Goal: Check status: Check status

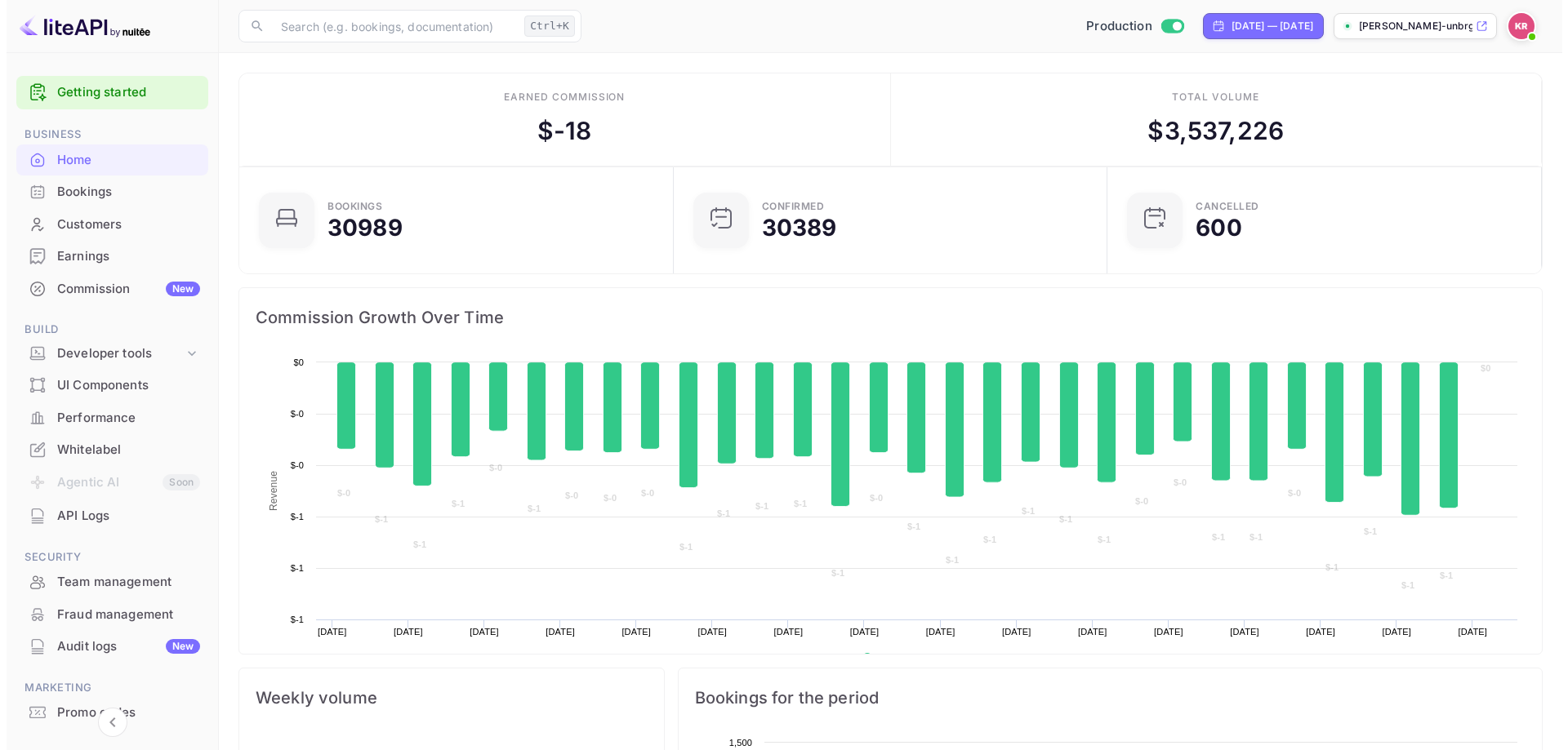
scroll to position [253, 411]
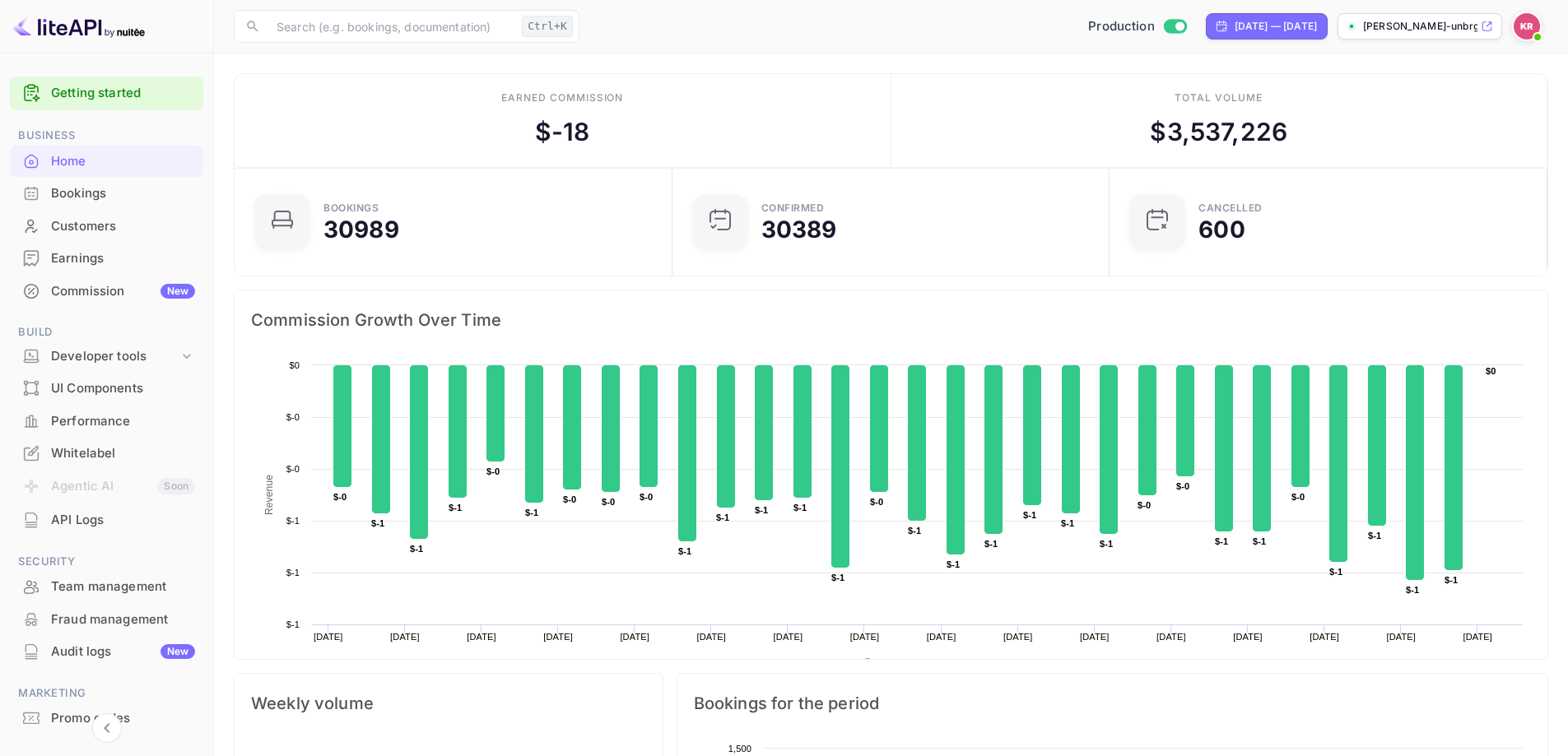
click at [94, 192] on div "Bookings" at bounding box center [123, 194] width 144 height 19
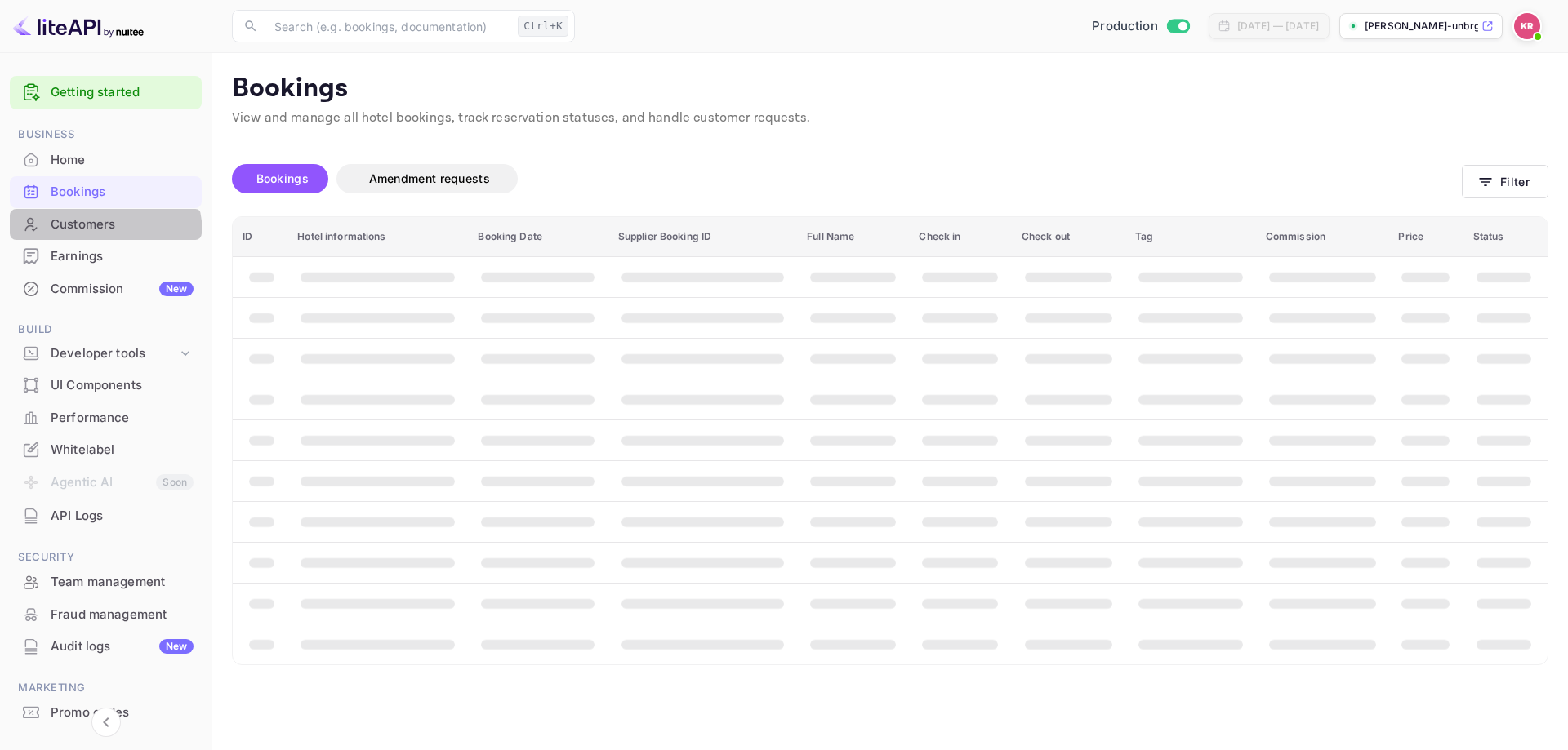
click at [85, 234] on div "Customers" at bounding box center [105, 224] width 192 height 32
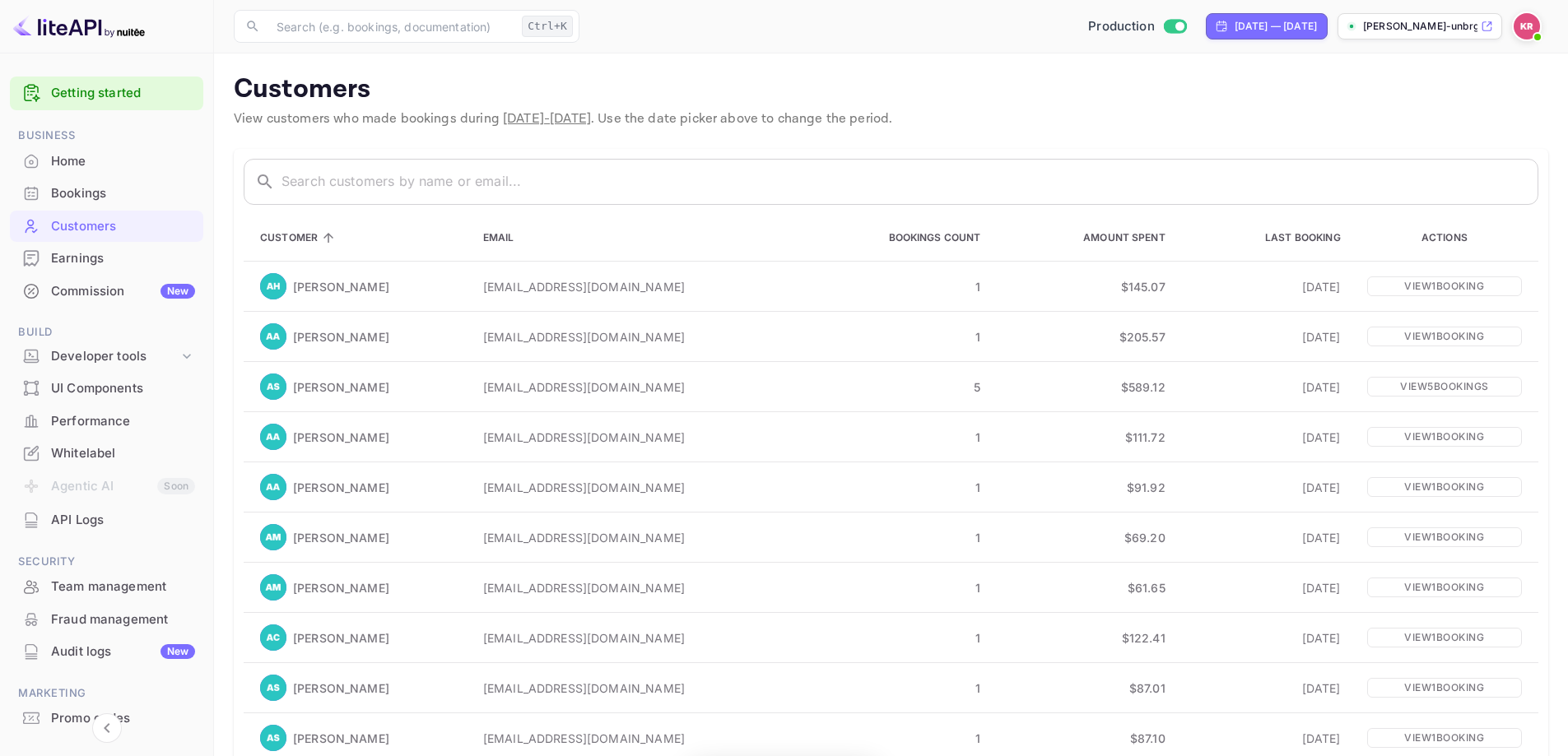
click at [106, 193] on div "Bookings" at bounding box center [123, 194] width 144 height 19
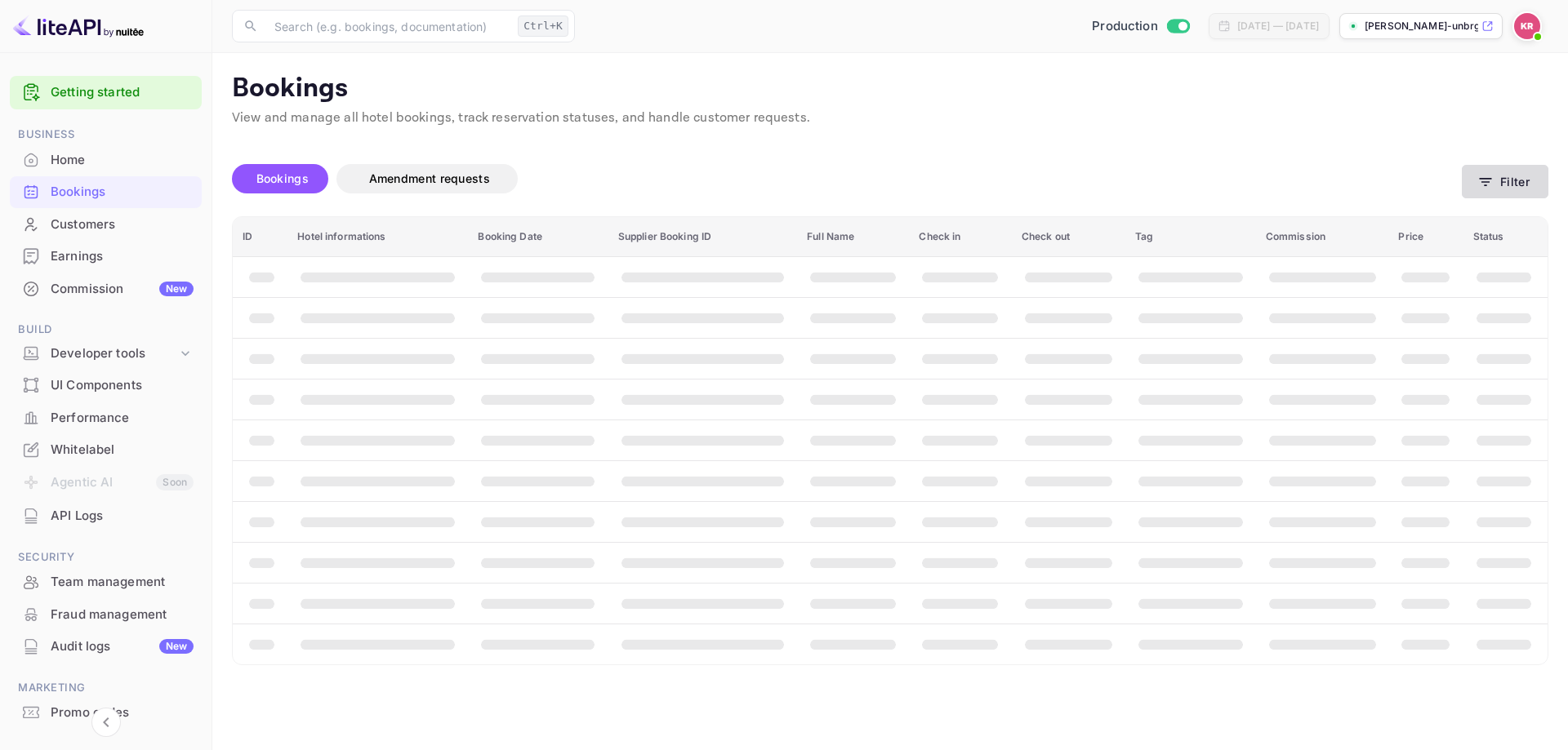
click at [1506, 178] on button "Filter" at bounding box center [1505, 181] width 86 height 34
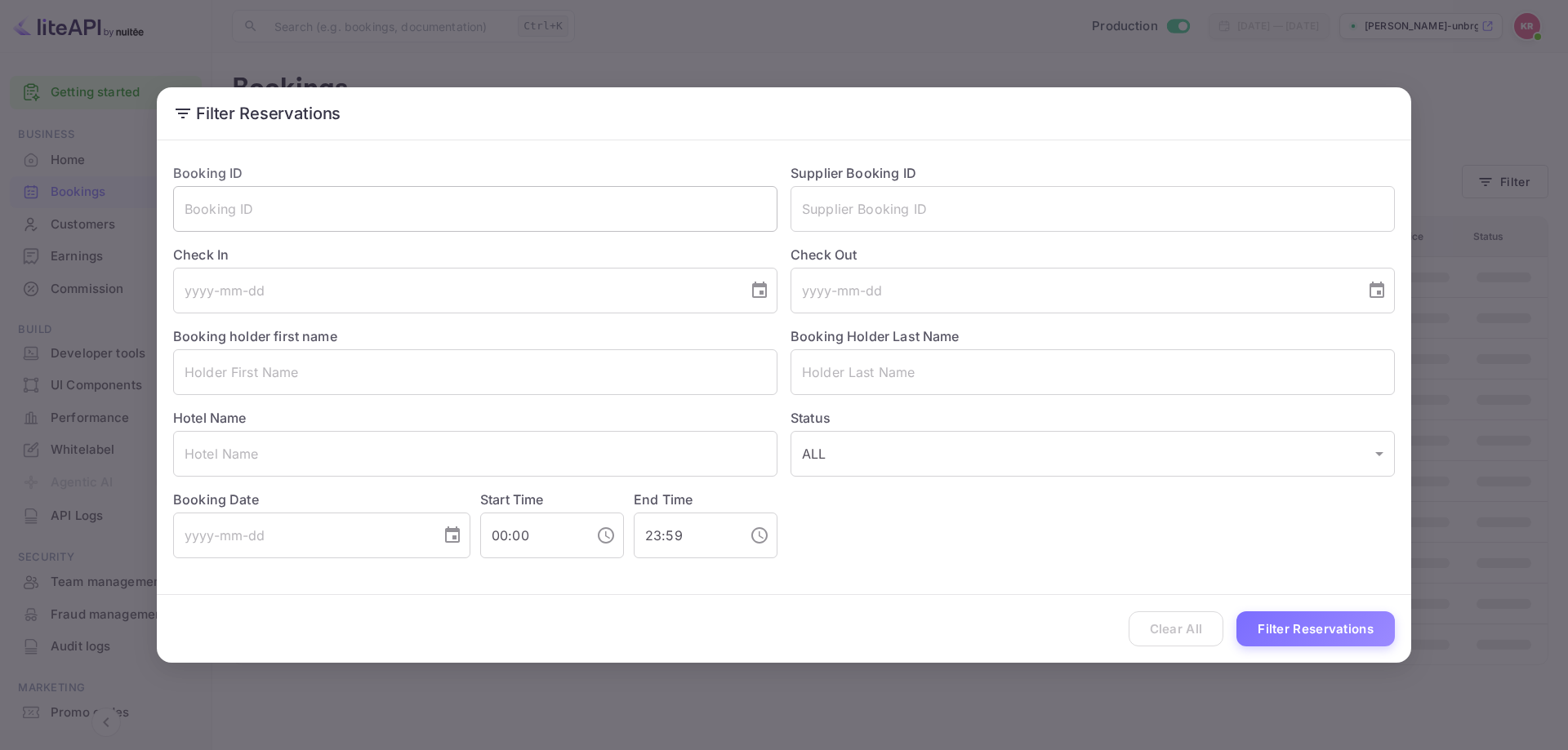
click at [263, 208] on input "text" at bounding box center [475, 209] width 605 height 46
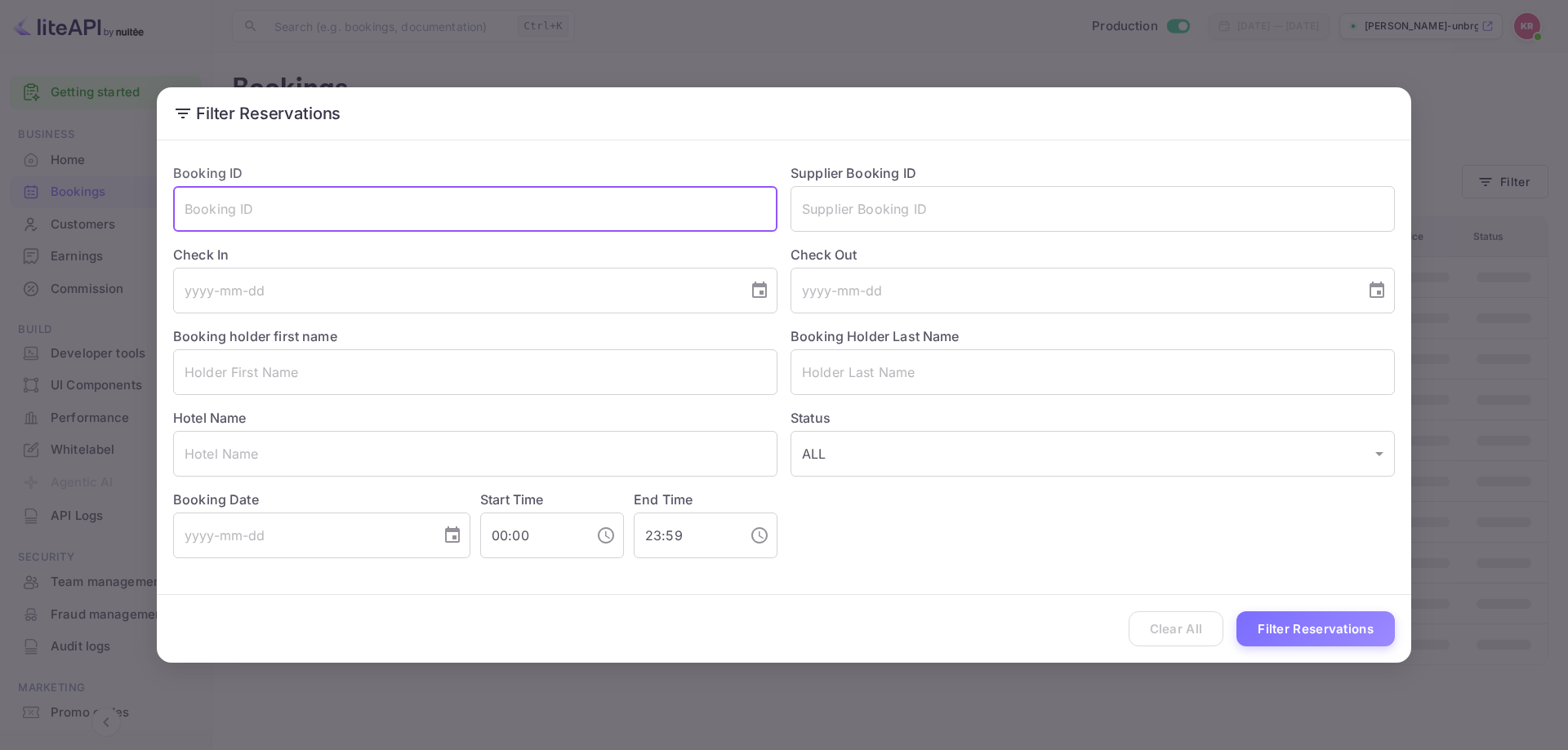
paste input "pK9JI8Sxn"
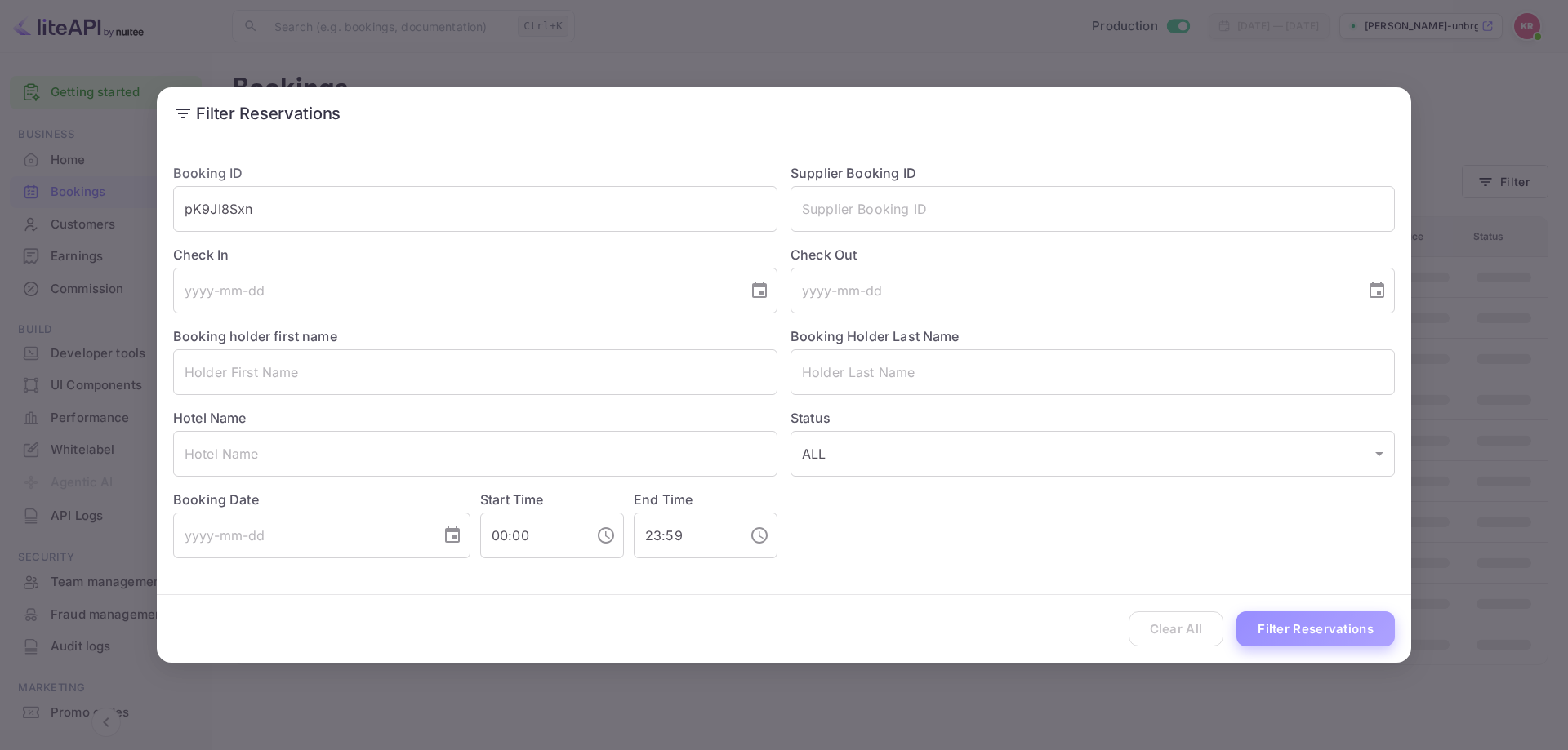
click at [1275, 612] on button "Filter Reservations" at bounding box center [1316, 628] width 159 height 35
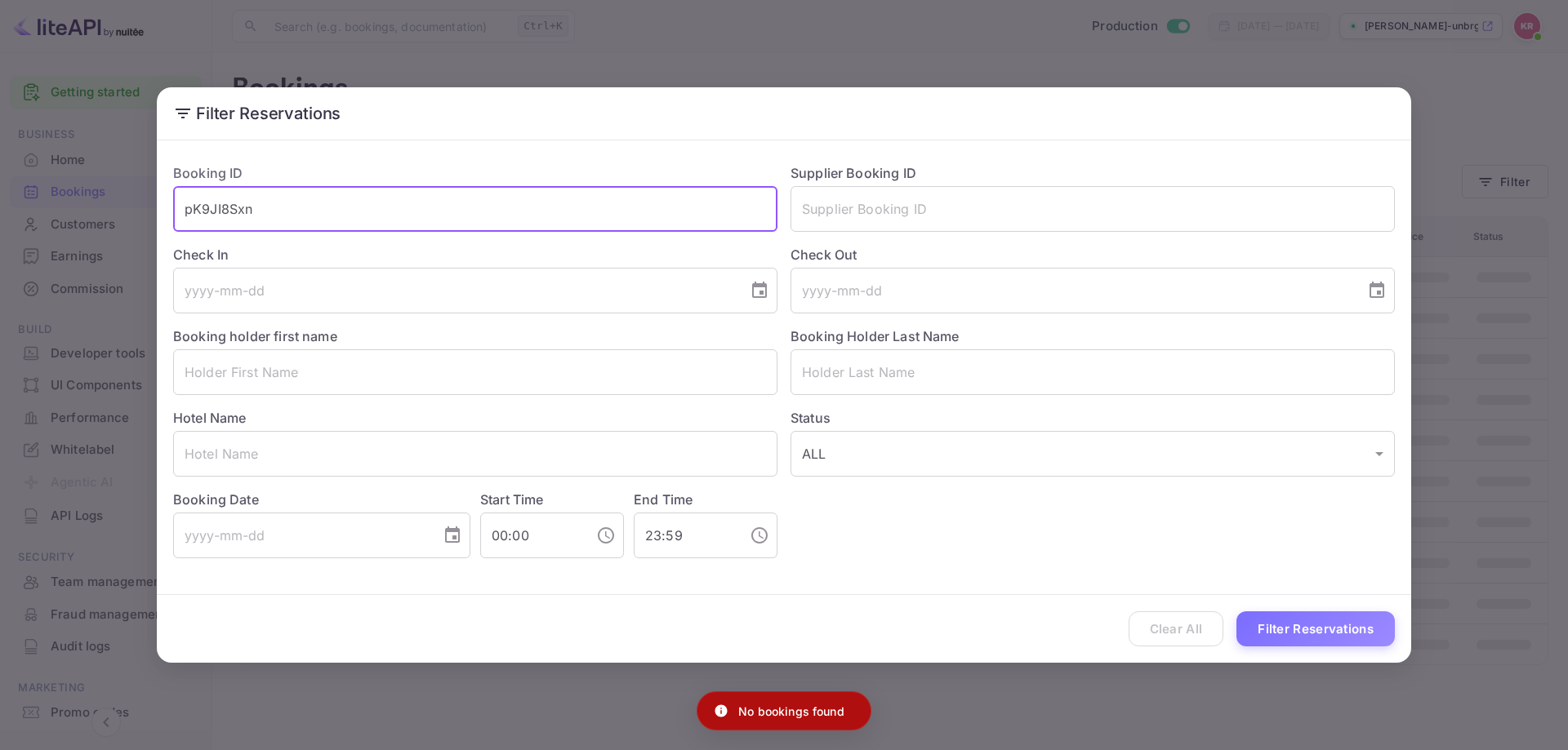
click at [442, 202] on input "pK9JI8Sxn" at bounding box center [475, 209] width 605 height 46
type input "pK9JI8Sxn"
click at [1237, 611] on button "Filter Reservations" at bounding box center [1316, 628] width 159 height 35
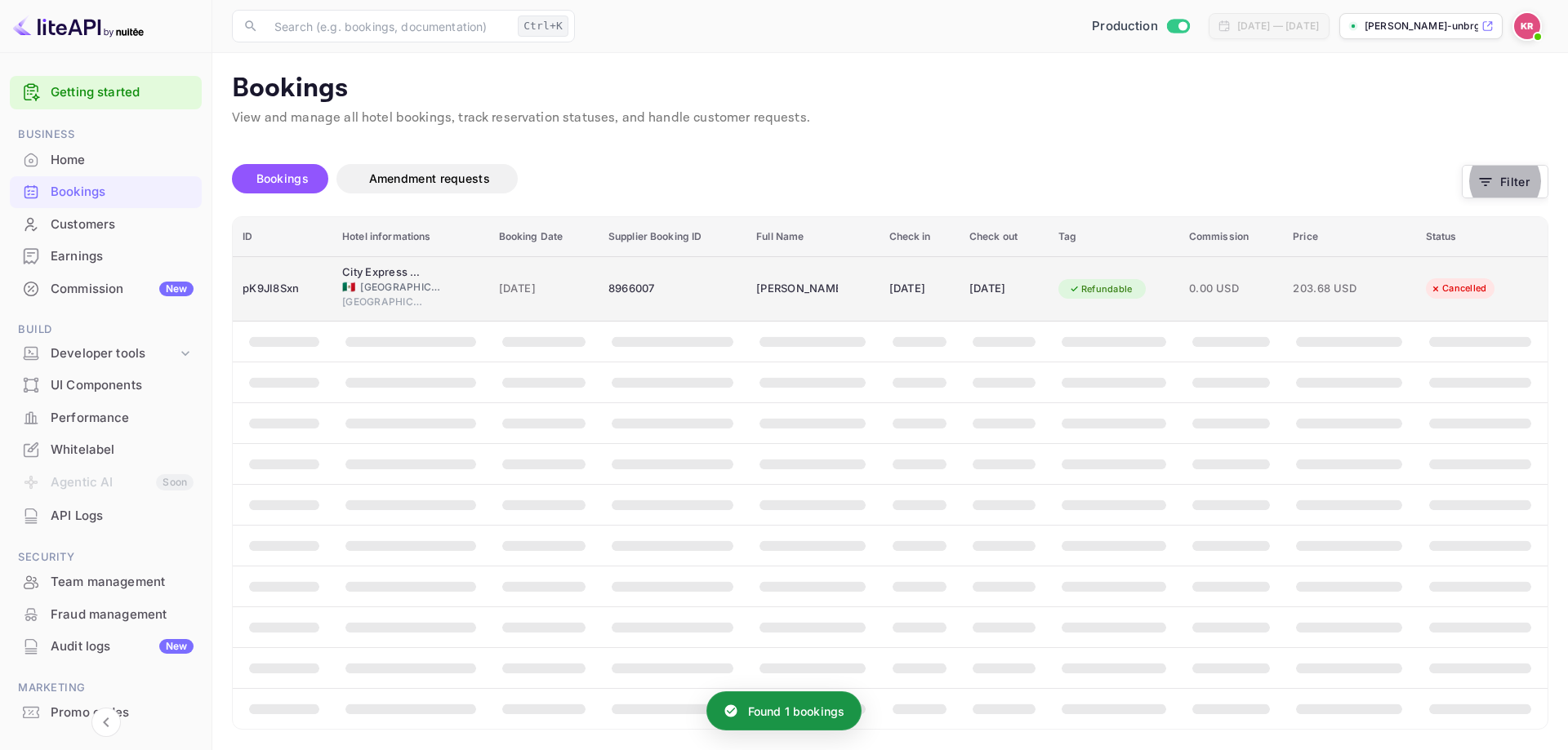
click at [1212, 284] on span "0.00 USD" at bounding box center [1232, 289] width 85 height 18
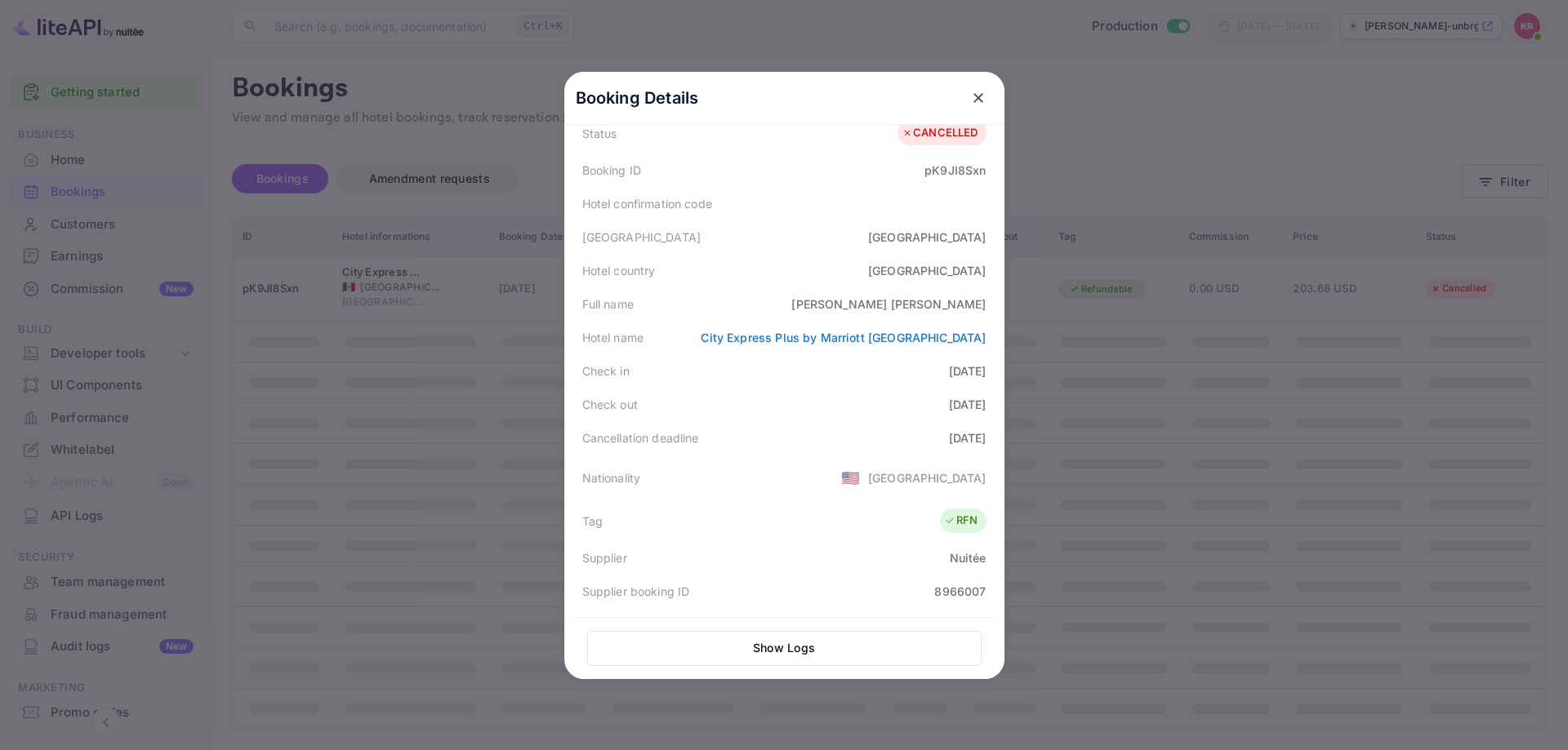
scroll to position [245, 0]
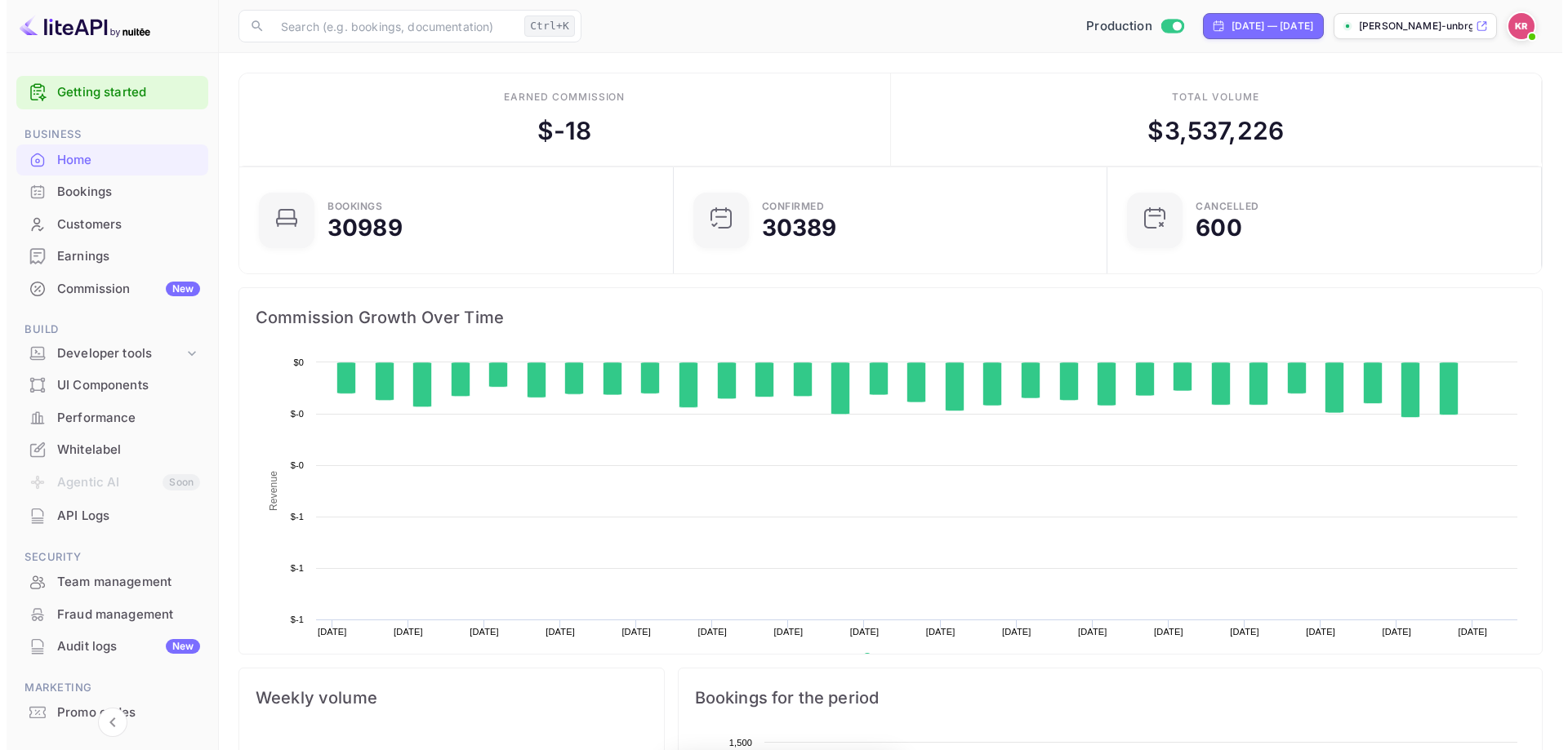
scroll to position [253, 411]
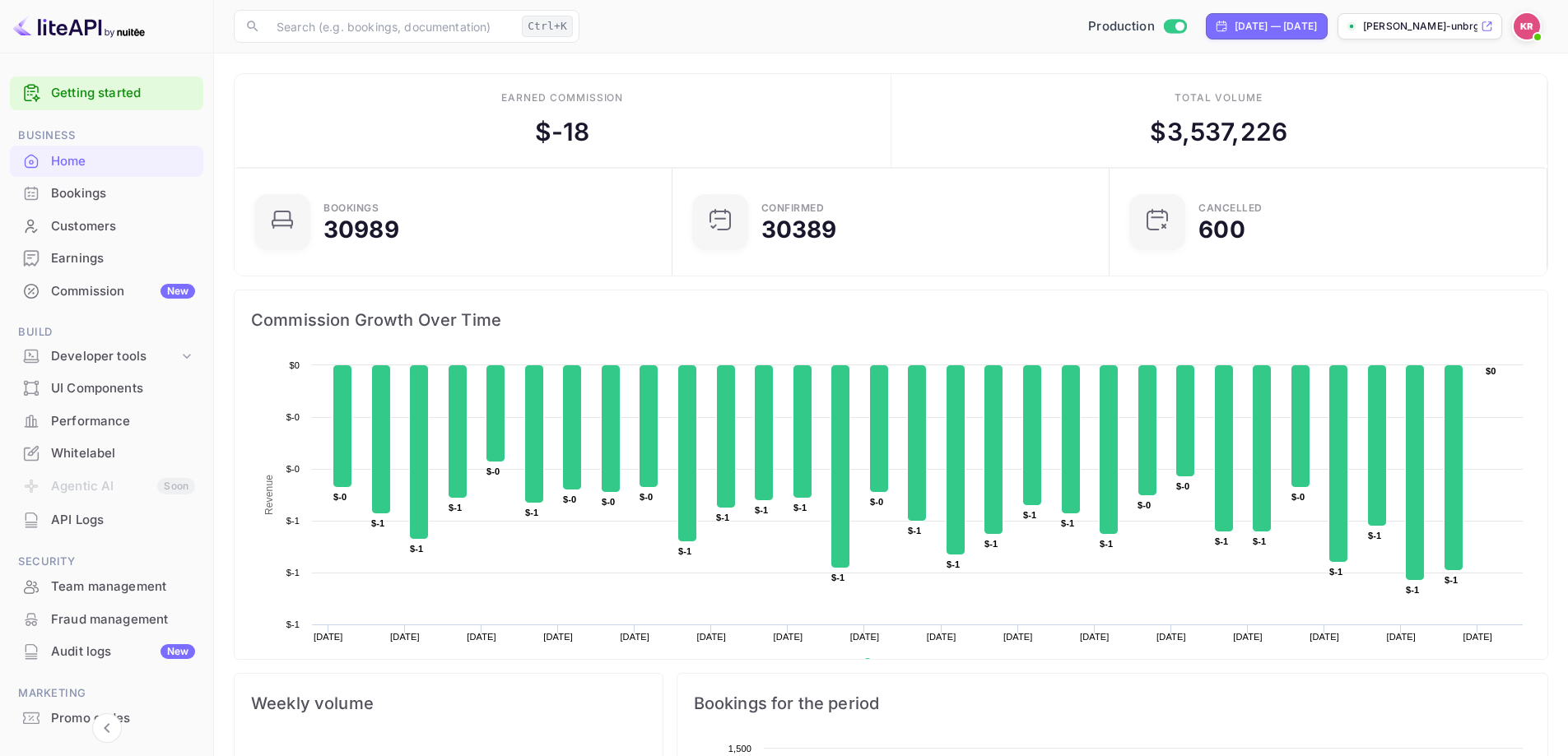
click at [84, 191] on div "Bookings" at bounding box center [123, 194] width 144 height 19
